Goal: Navigation & Orientation: Find specific page/section

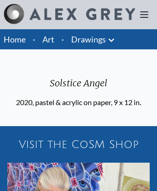
click at [15, 39] on link "Home" at bounding box center [15, 39] width 22 height 10
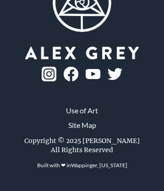
click at [86, 80] on img at bounding box center [93, 74] width 15 height 11
